Goal: Information Seeking & Learning: Learn about a topic

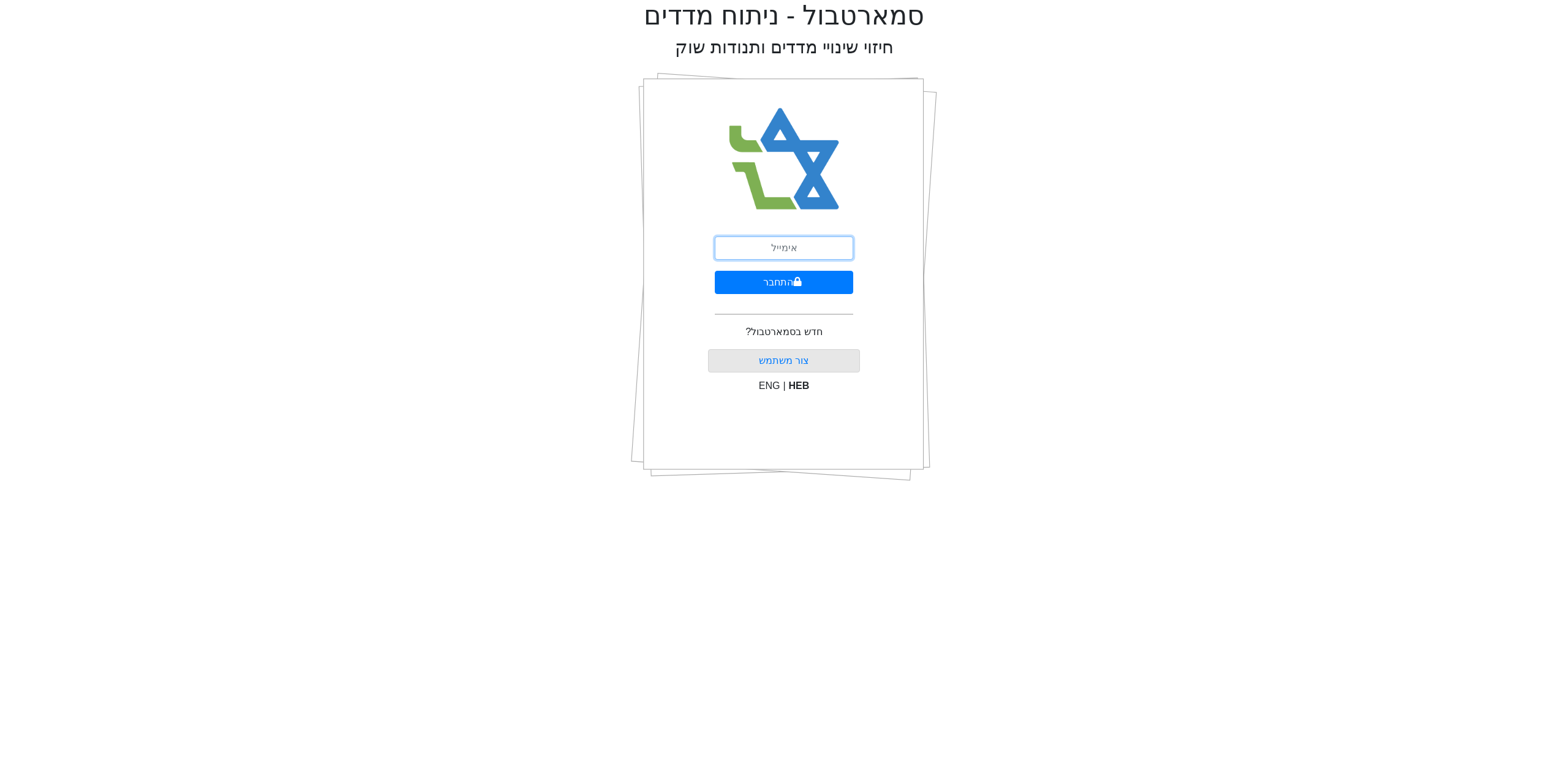
click at [784, 248] on input "email" at bounding box center [784, 248] width 139 height 23
type input "[EMAIL_ADDRESS][DOMAIN_NAME]"
click at [811, 275] on button "התחבר" at bounding box center [784, 283] width 139 height 23
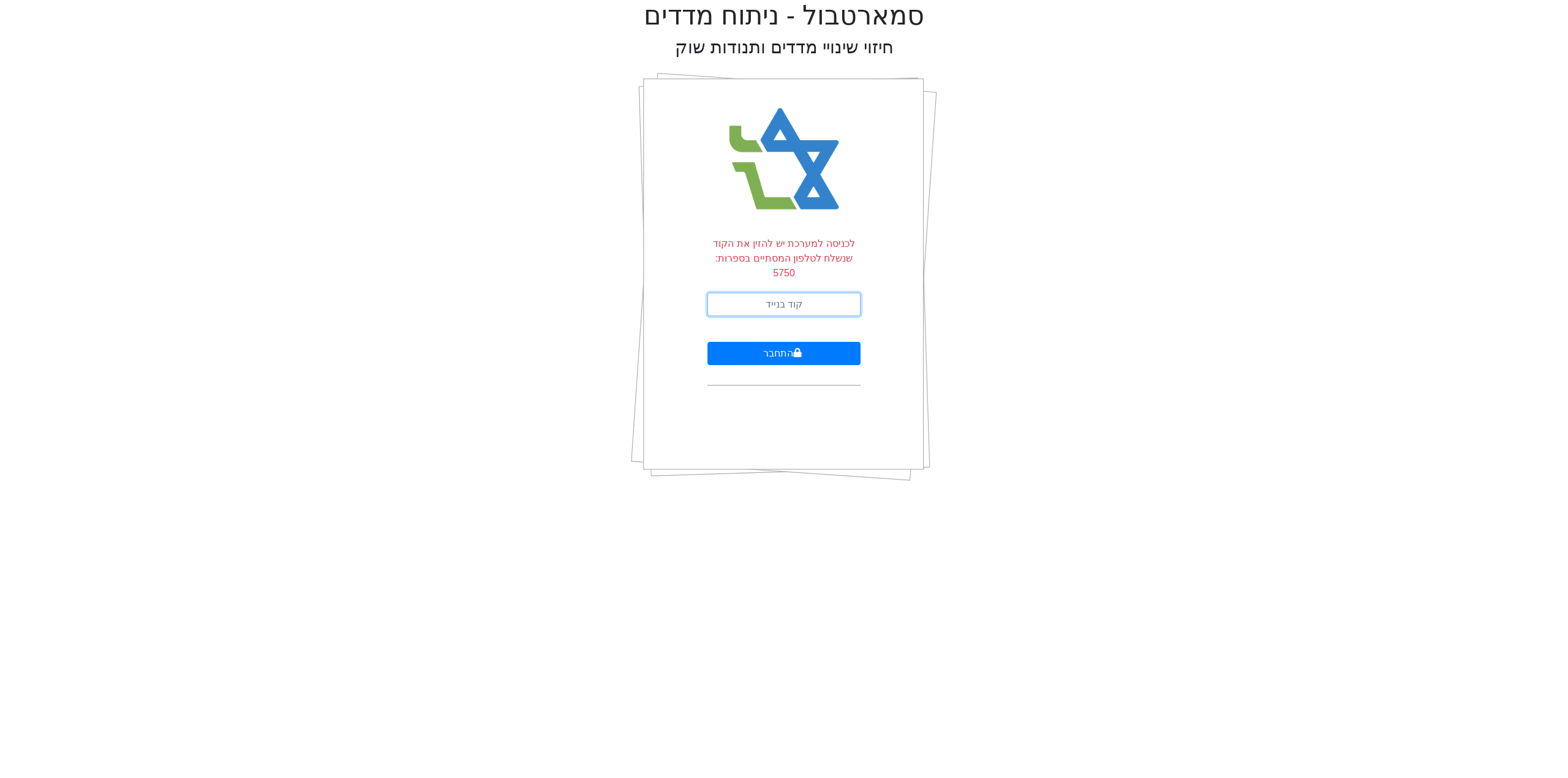
click at [789, 295] on input "text" at bounding box center [784, 305] width 153 height 23
type input "122553"
click at [779, 342] on button "התחבר" at bounding box center [784, 353] width 153 height 23
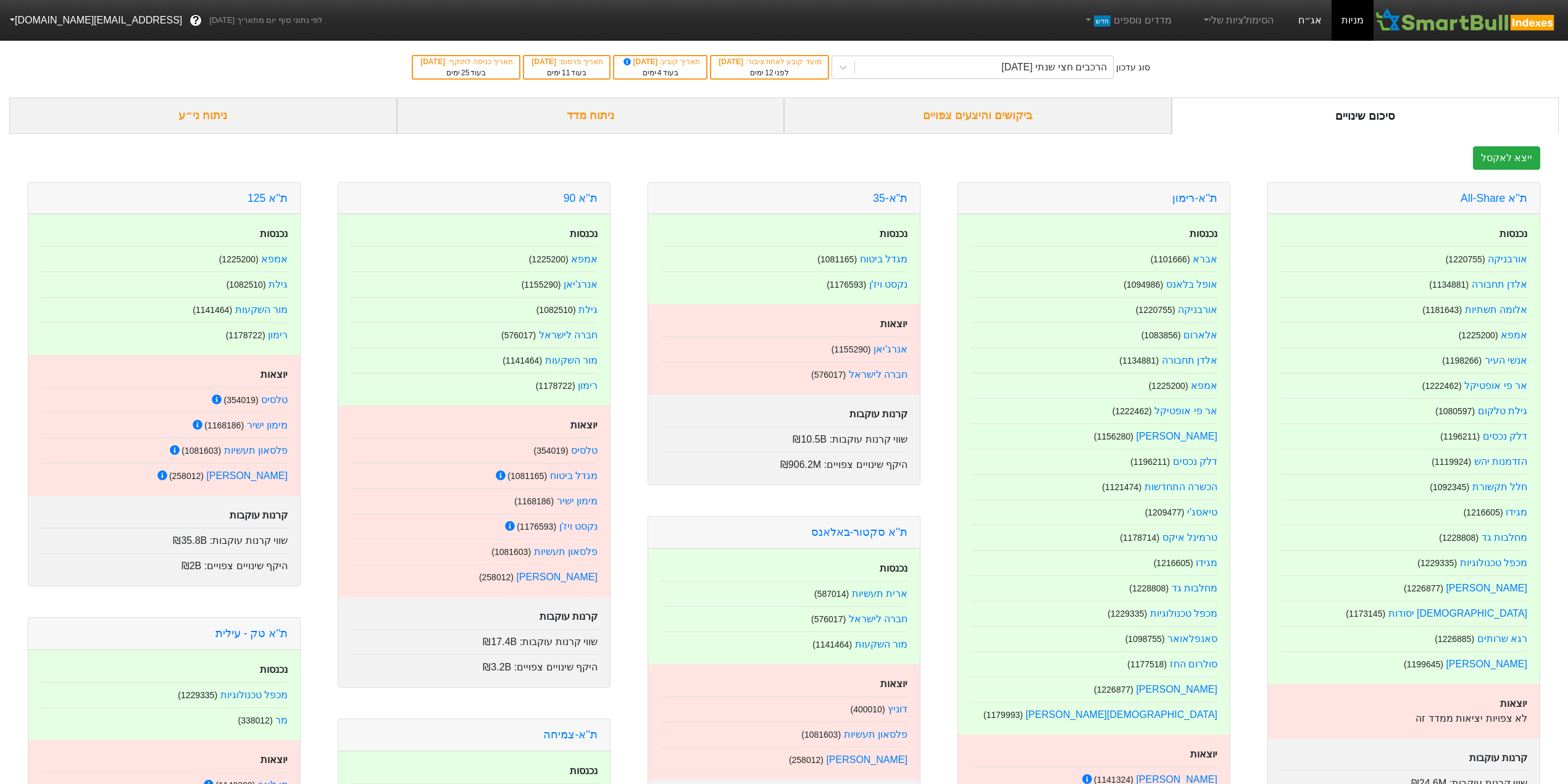
click at [1307, 21] on link "אג״ח" at bounding box center [1309, 20] width 43 height 40
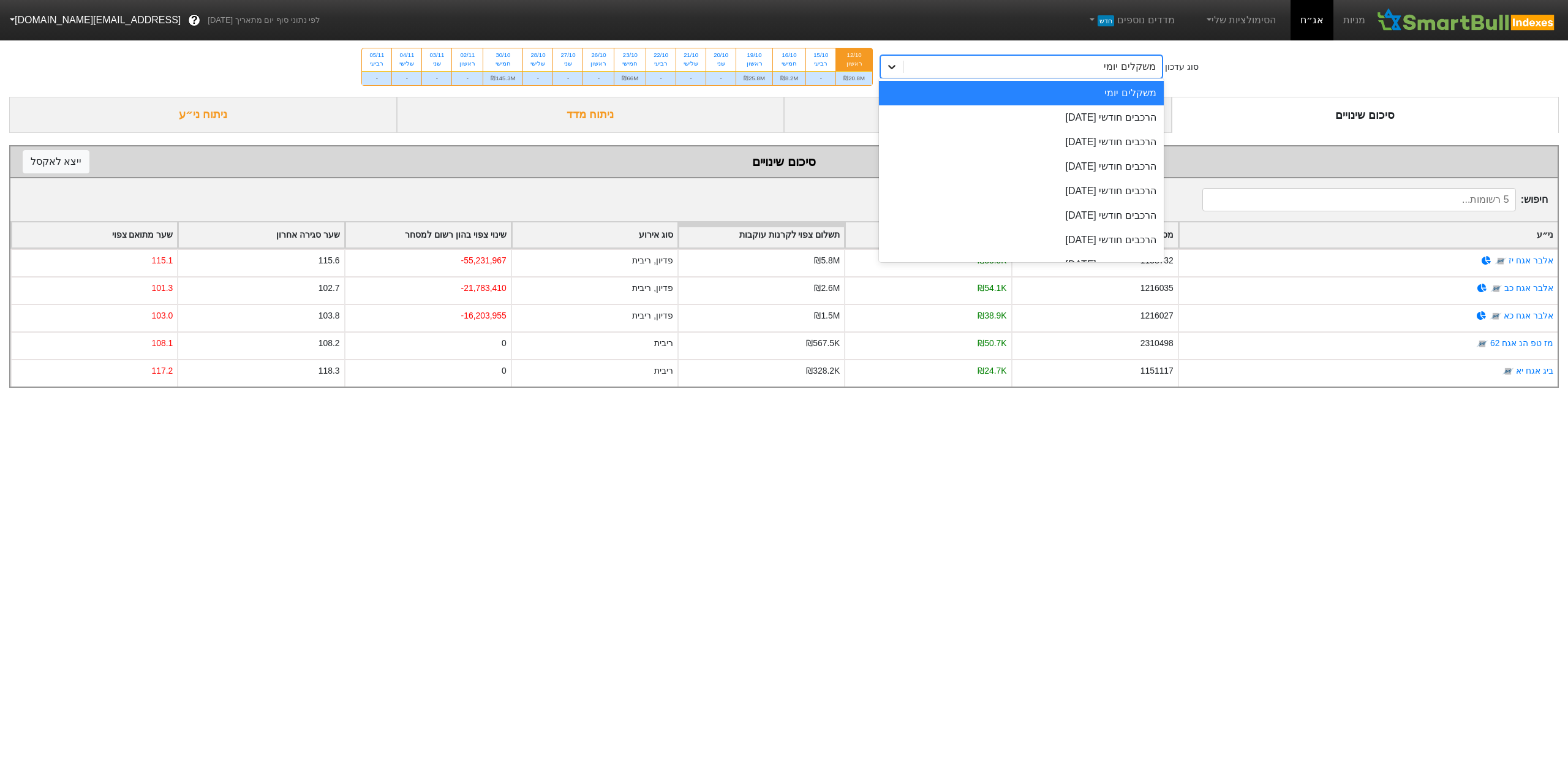
click at [885, 62] on div at bounding box center [891, 67] width 22 height 22
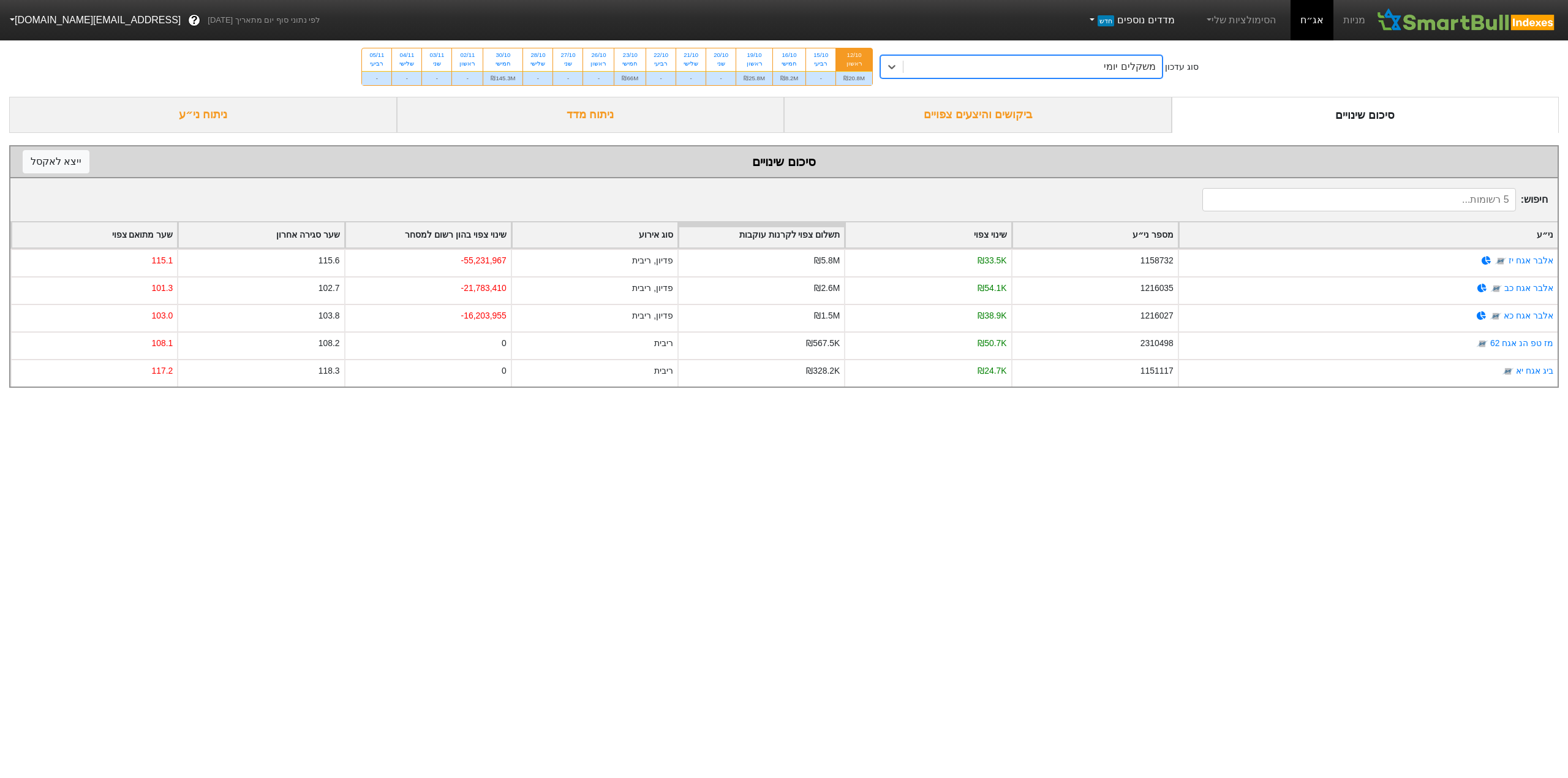
click at [1111, 17] on link "מדדים נוספים חדש" at bounding box center [1130, 20] width 98 height 24
click at [1019, 18] on div "מניות אג״ח הסימולציות שלי מדדים נוספים חדש הוסף מדד חדש הצג מדדים נוספים" at bounding box center [847, 20] width 1055 height 40
click at [998, 69] on div "משקלים יומי" at bounding box center [1032, 67] width 258 height 22
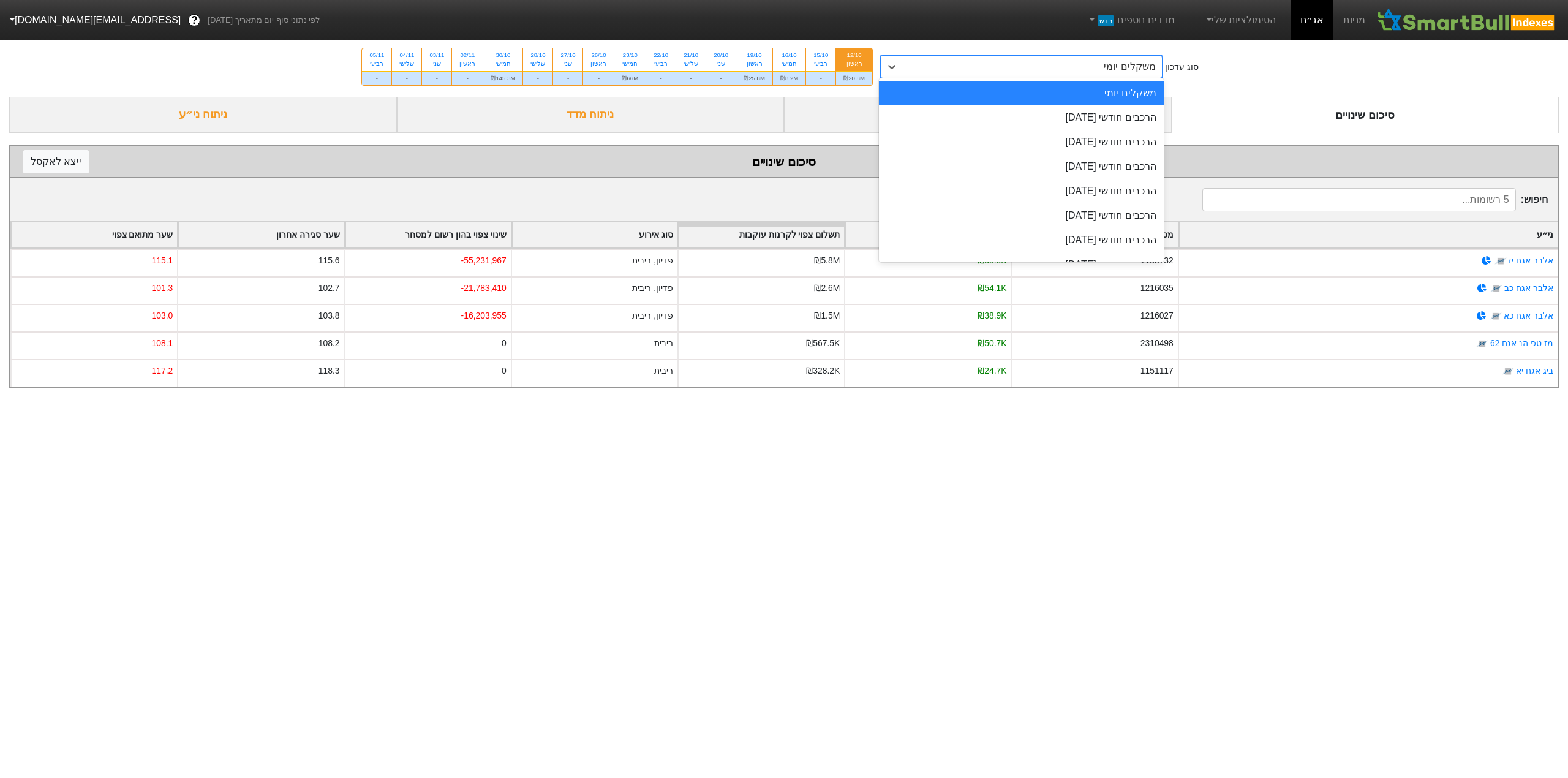
click at [998, 69] on div "משקלים יומי" at bounding box center [1032, 67] width 258 height 22
